Goal: Task Accomplishment & Management: Use online tool/utility

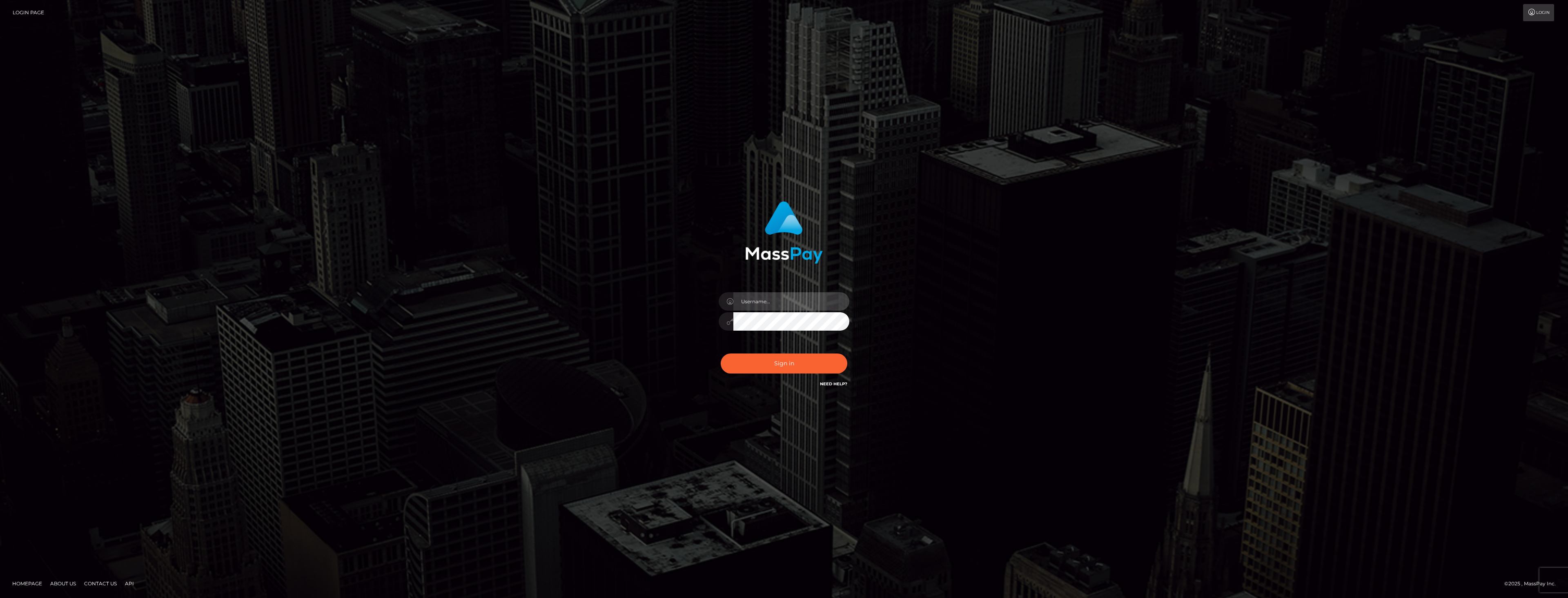
type input "dat.rush"
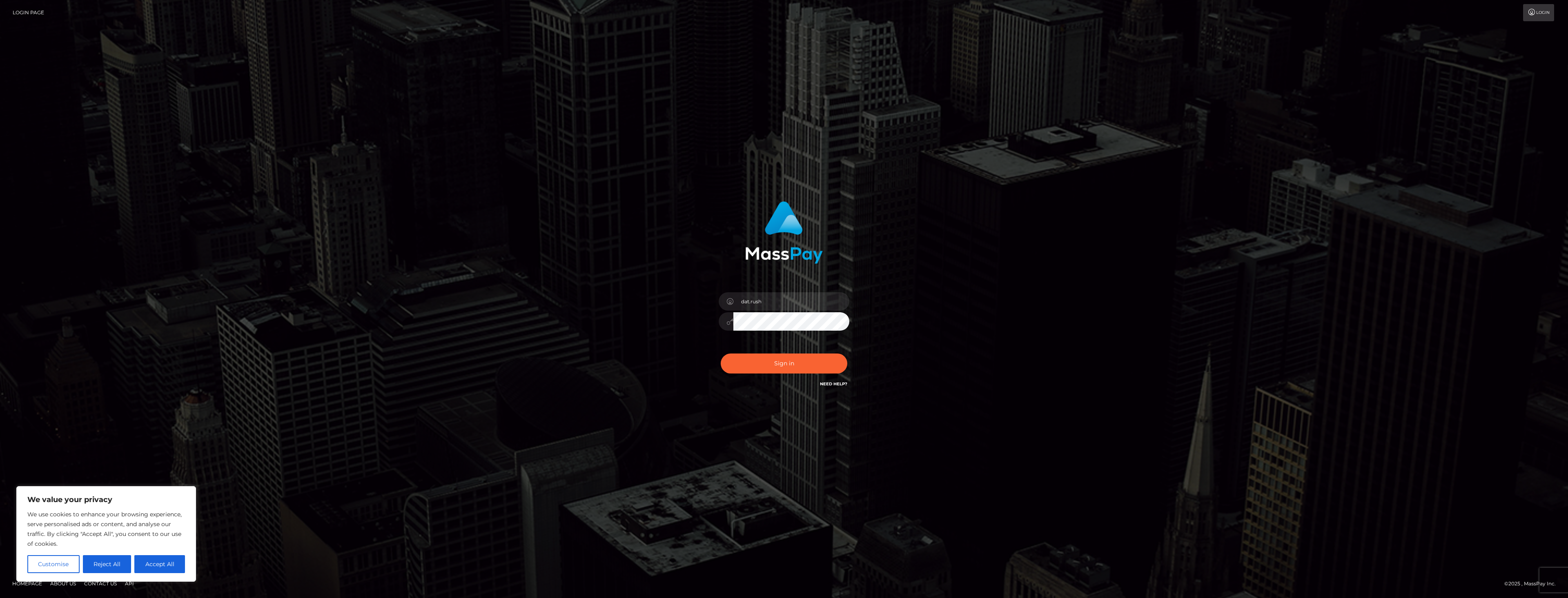
click at [773, 302] on input "dat.rush" at bounding box center [791, 301] width 116 height 18
click at [791, 361] on button "Sign in" at bounding box center [784, 363] width 127 height 20
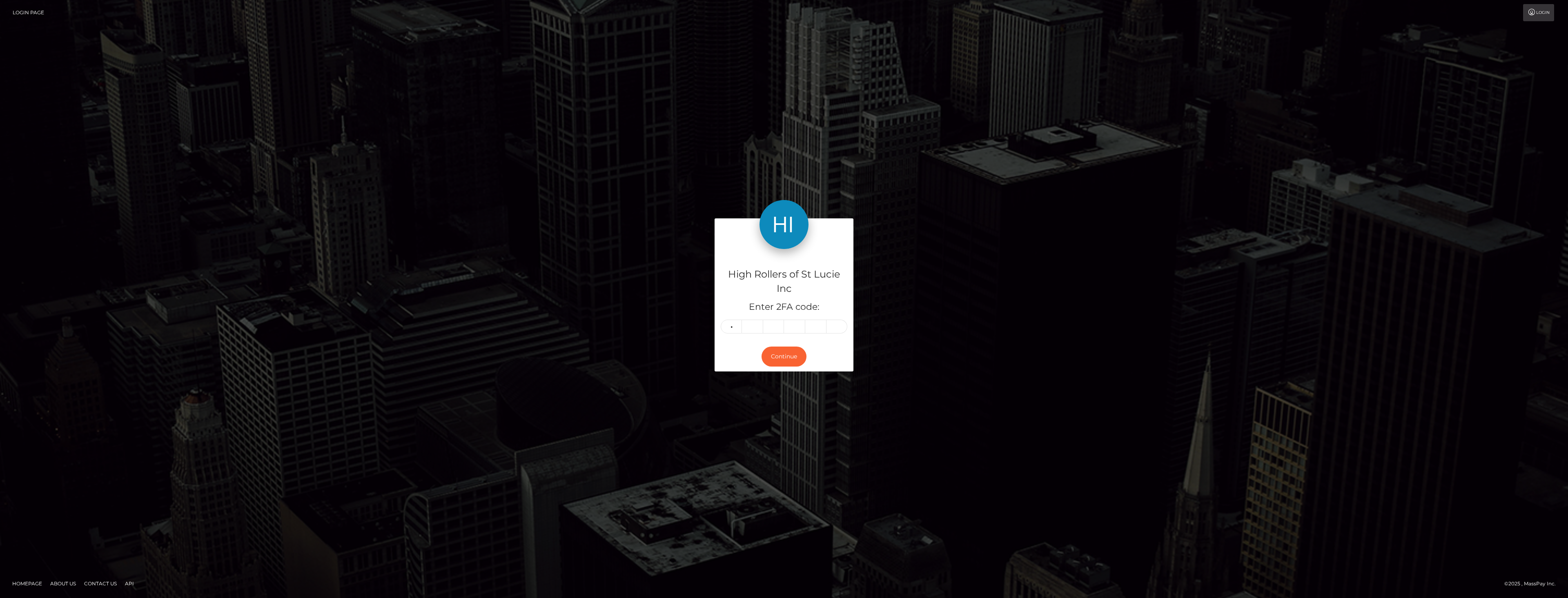
type input "7"
type input "2"
type input "9"
type input "3"
type input "4"
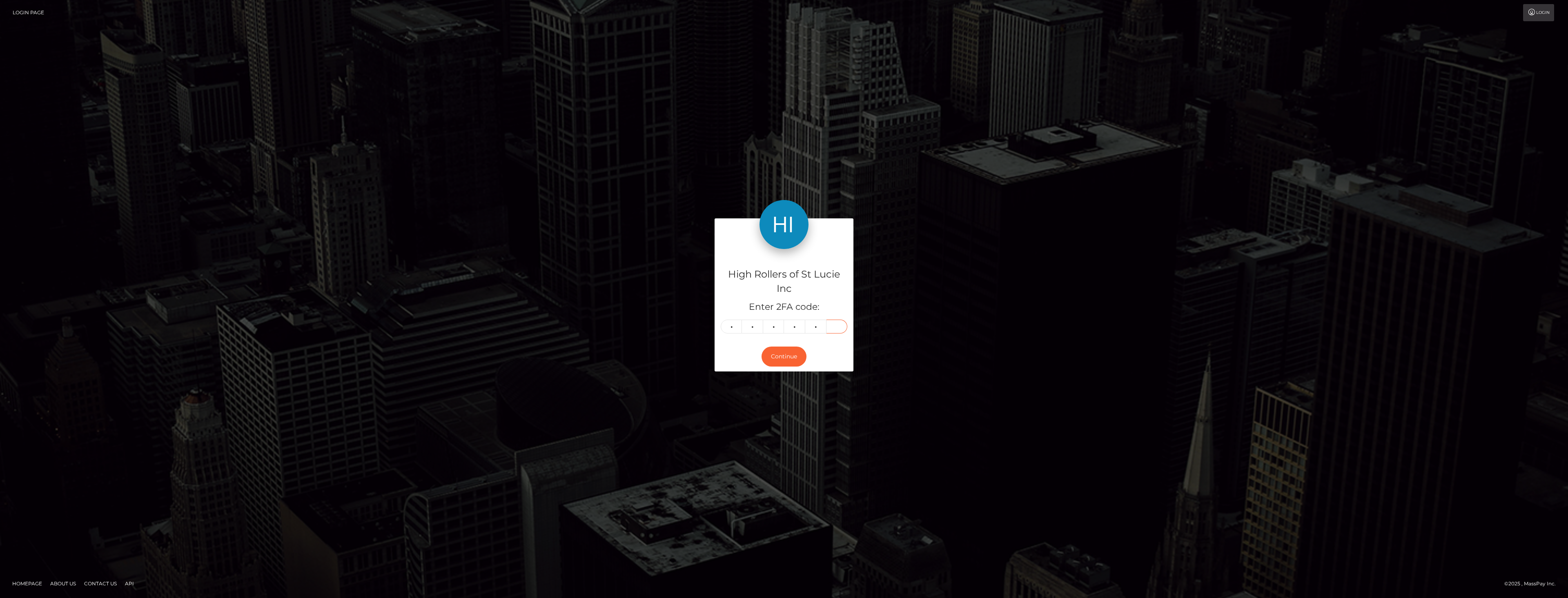
type input "5"
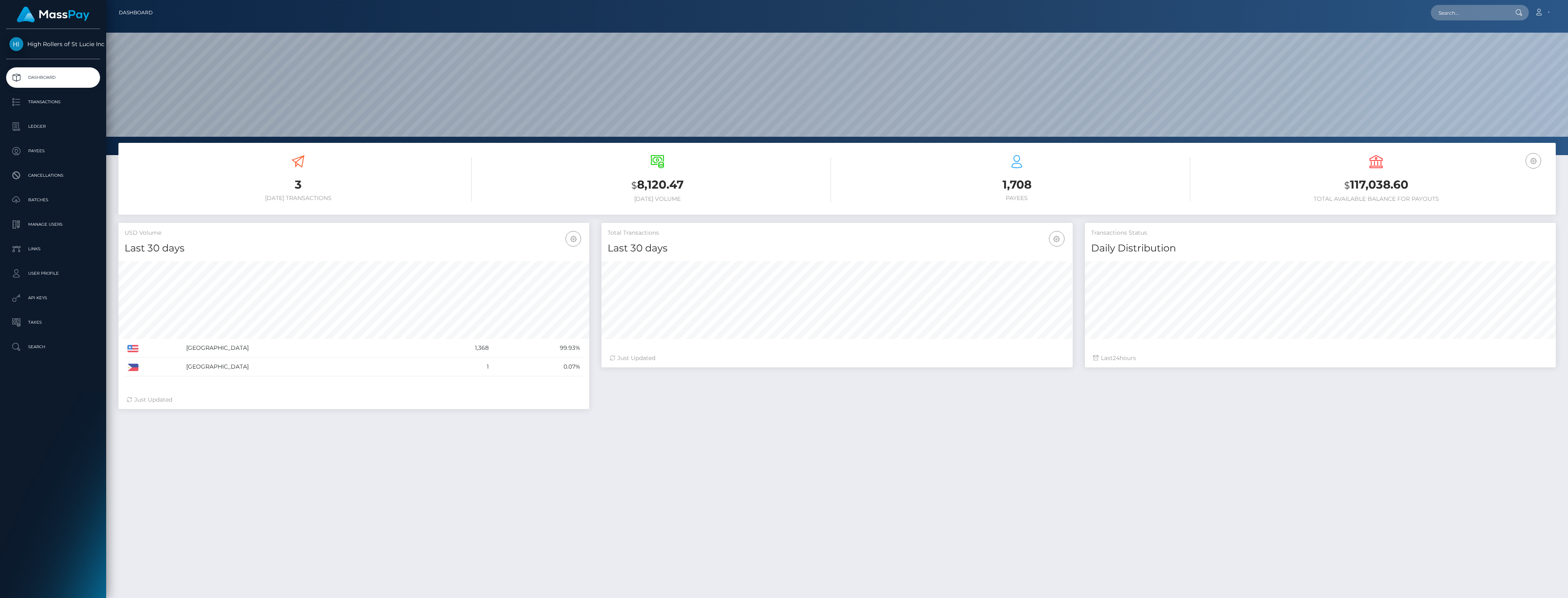
scroll to position [145, 471]
click at [52, 104] on p "Transactions" at bounding box center [53, 102] width 88 height 12
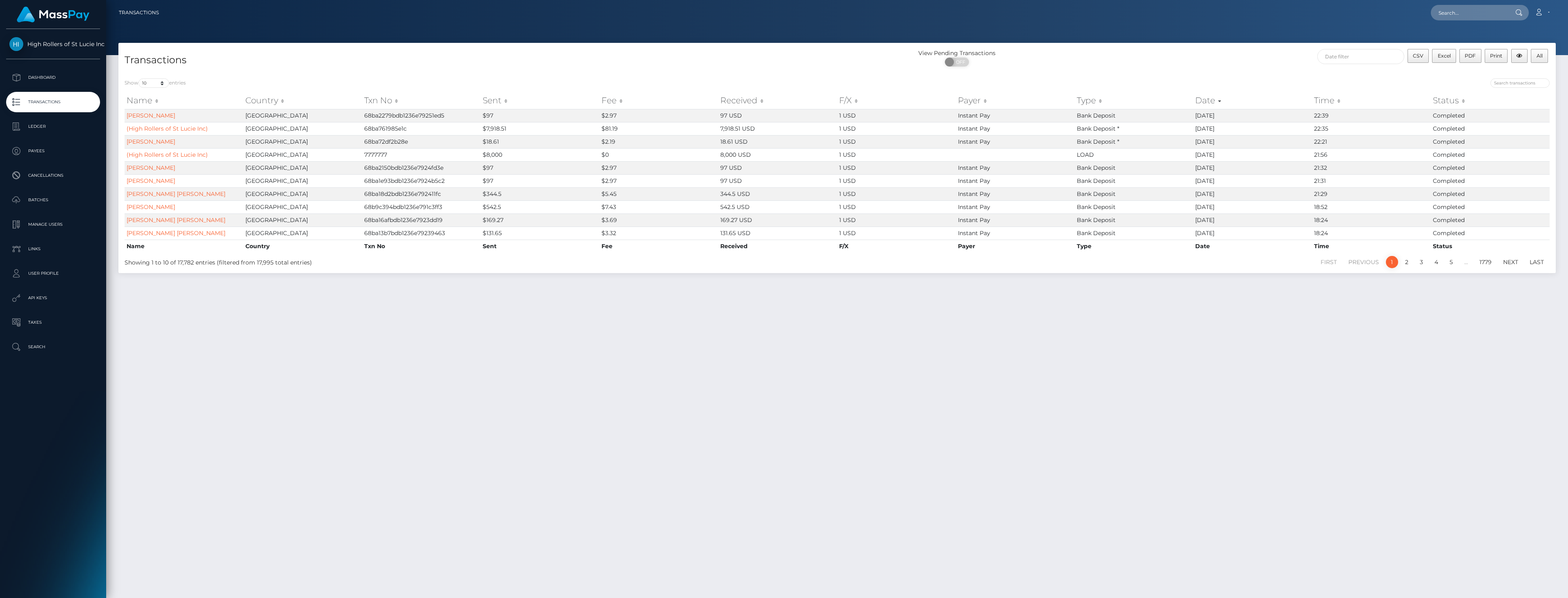
drag, startPoint x: 139, startPoint y: 325, endPoint x: 133, endPoint y: 309, distance: 17.1
click at [139, 325] on div "Transactions View Pending Transactions ON OFF CSV Excel PDF Print All Show 10 2…" at bounding box center [837, 316] width 1462 height 548
click at [59, 82] on p "Dashboard" at bounding box center [53, 77] width 88 height 12
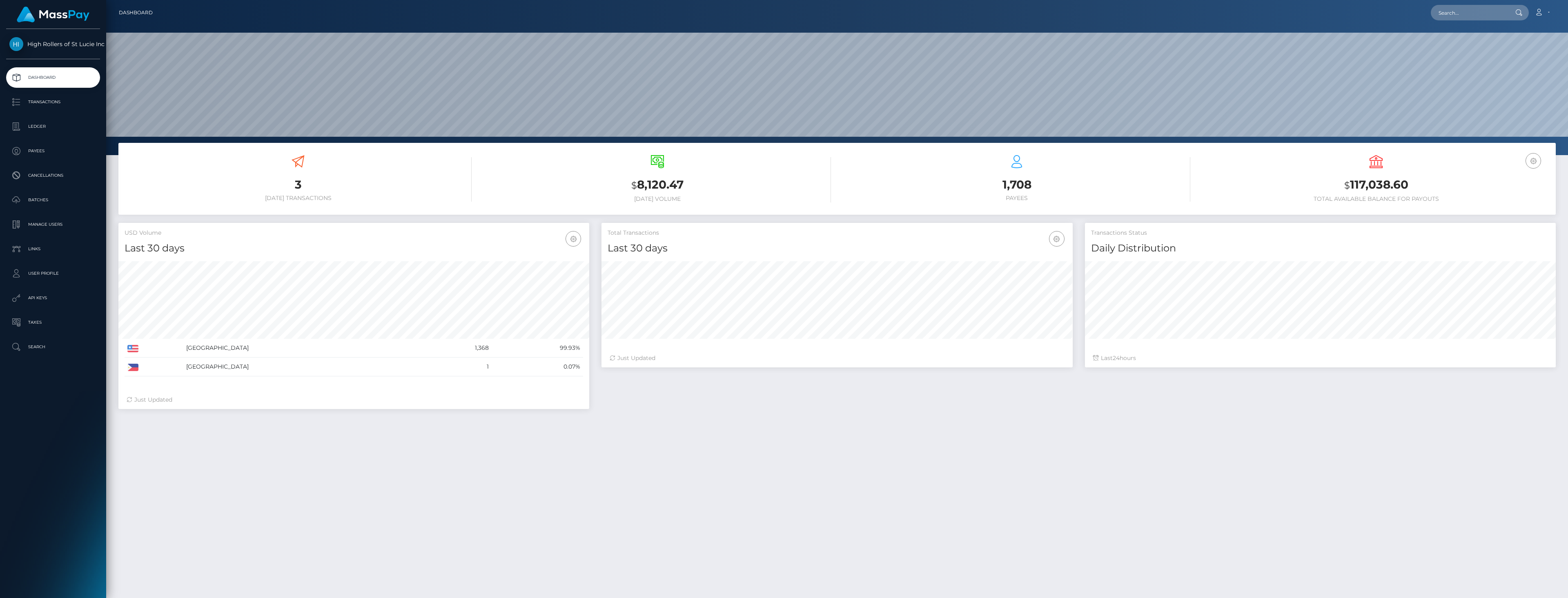
scroll to position [145, 471]
click at [49, 201] on p "Batches" at bounding box center [53, 200] width 88 height 12
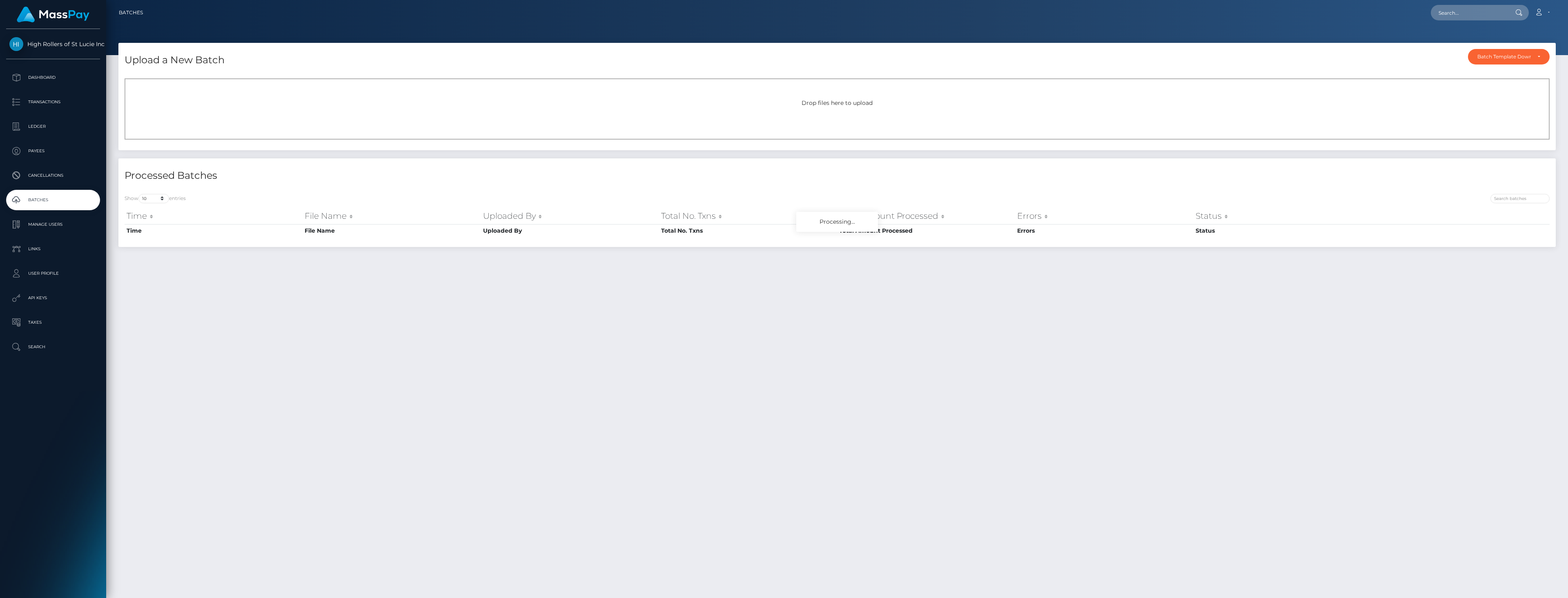
click at [463, 103] on div "Drop files here to upload" at bounding box center [837, 103] width 1407 height 9
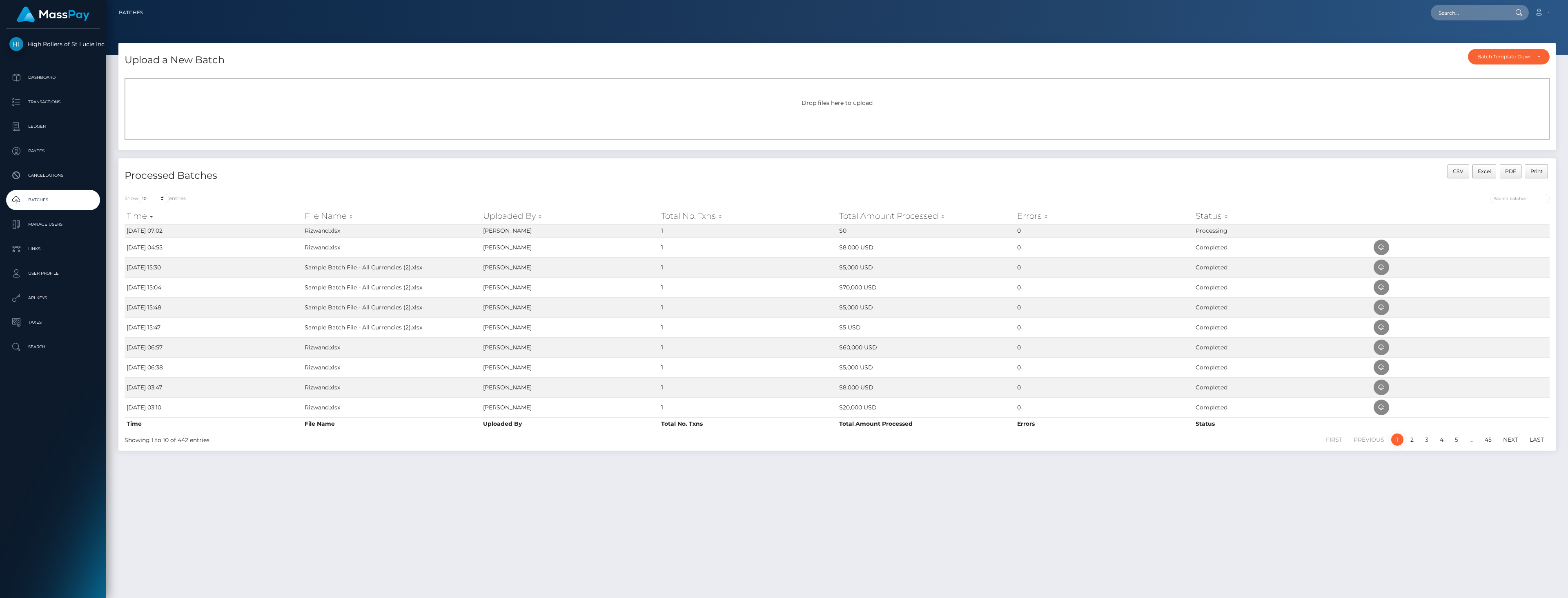
click at [147, 126] on div "Drop files here to upload" at bounding box center [837, 109] width 1425 height 61
